Goal: Task Accomplishment & Management: Manage account settings

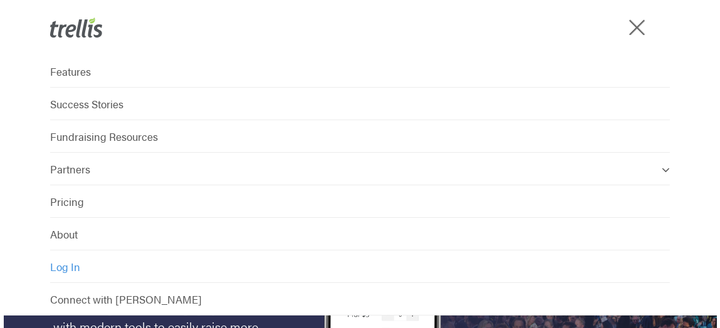
drag, startPoint x: 0, startPoint y: 0, endPoint x: 71, endPoint y: 267, distance: 276.1
click at [71, 267] on span "Log In" at bounding box center [65, 266] width 30 height 15
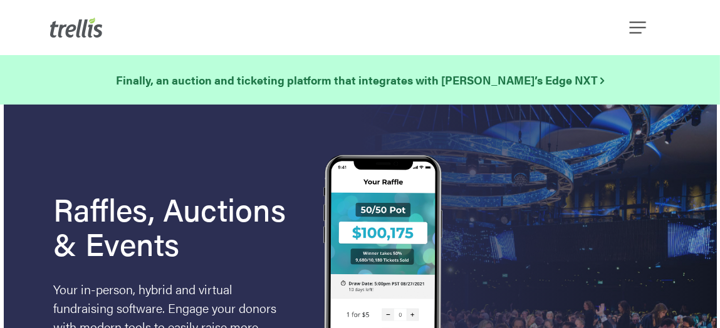
click at [642, 19] on div "Menu" at bounding box center [639, 27] width 14 height 55
click at [638, 24] on span "Navigation Menu" at bounding box center [637, 27] width 16 height 21
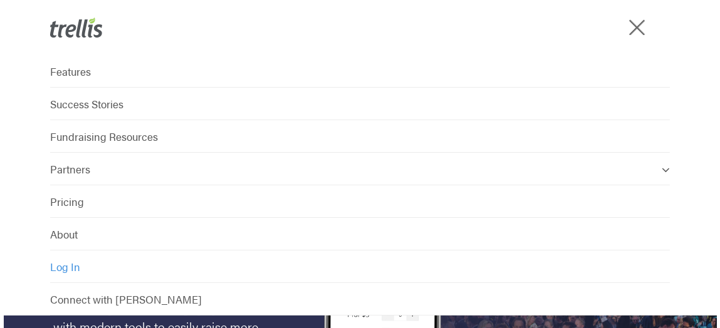
click at [71, 267] on span "Log In" at bounding box center [65, 266] width 30 height 15
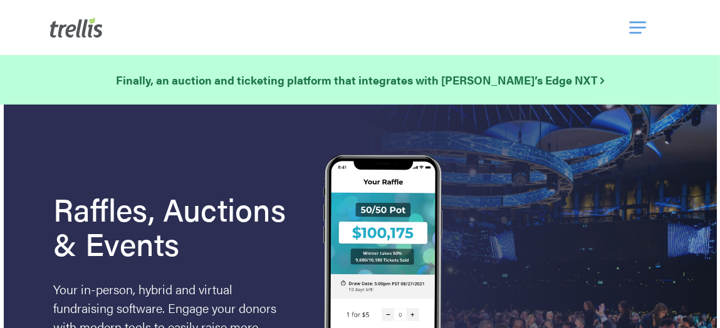
click at [636, 28] on span "Navigation Menu" at bounding box center [637, 27] width 16 height 21
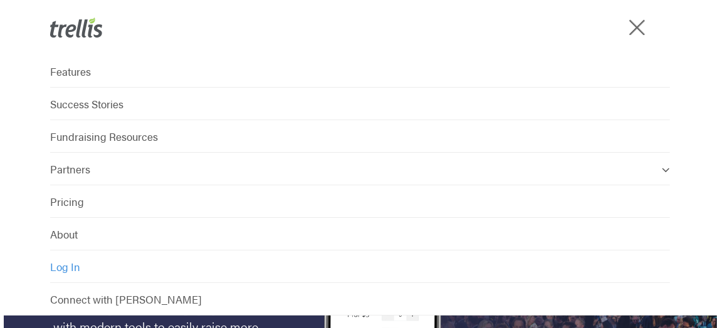
click at [66, 267] on span "Log In" at bounding box center [65, 266] width 30 height 15
